Goal: Task Accomplishment & Management: Complete application form

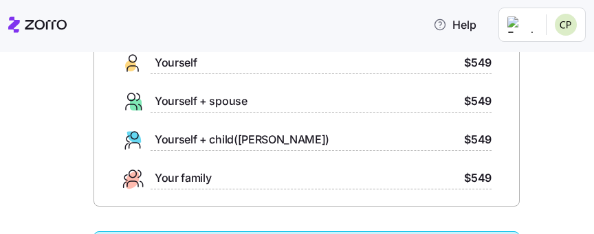
scroll to position [239, 0]
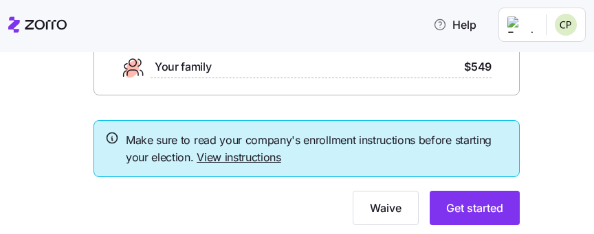
click at [235, 157] on link "View instructions" at bounding box center [239, 158] width 85 height 14
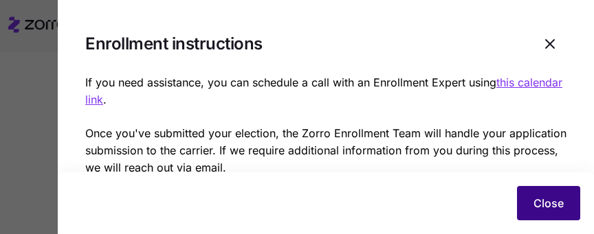
click at [546, 205] on span "Close" at bounding box center [549, 203] width 30 height 17
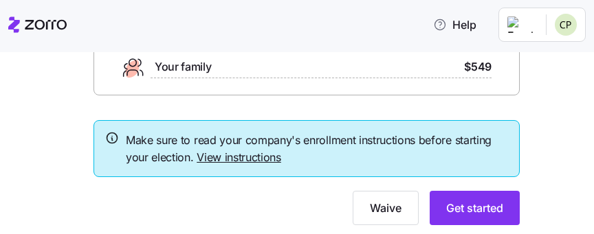
click at [241, 159] on link "View instructions" at bounding box center [239, 158] width 85 height 14
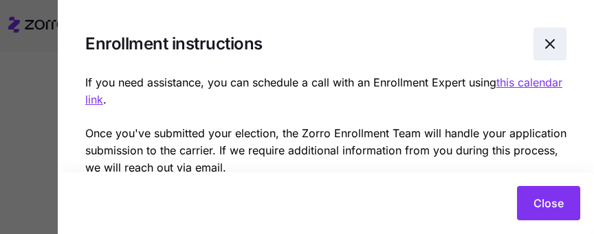
click at [552, 43] on icon "button" at bounding box center [550, 44] width 17 height 17
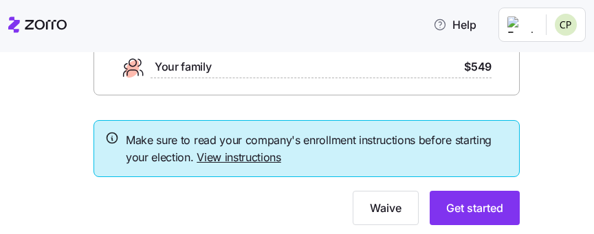
scroll to position [279, 0]
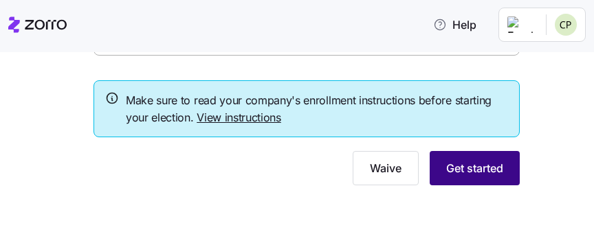
click at [472, 171] on span "Get started" at bounding box center [474, 168] width 57 height 17
